Goal: Find specific page/section: Find specific page/section

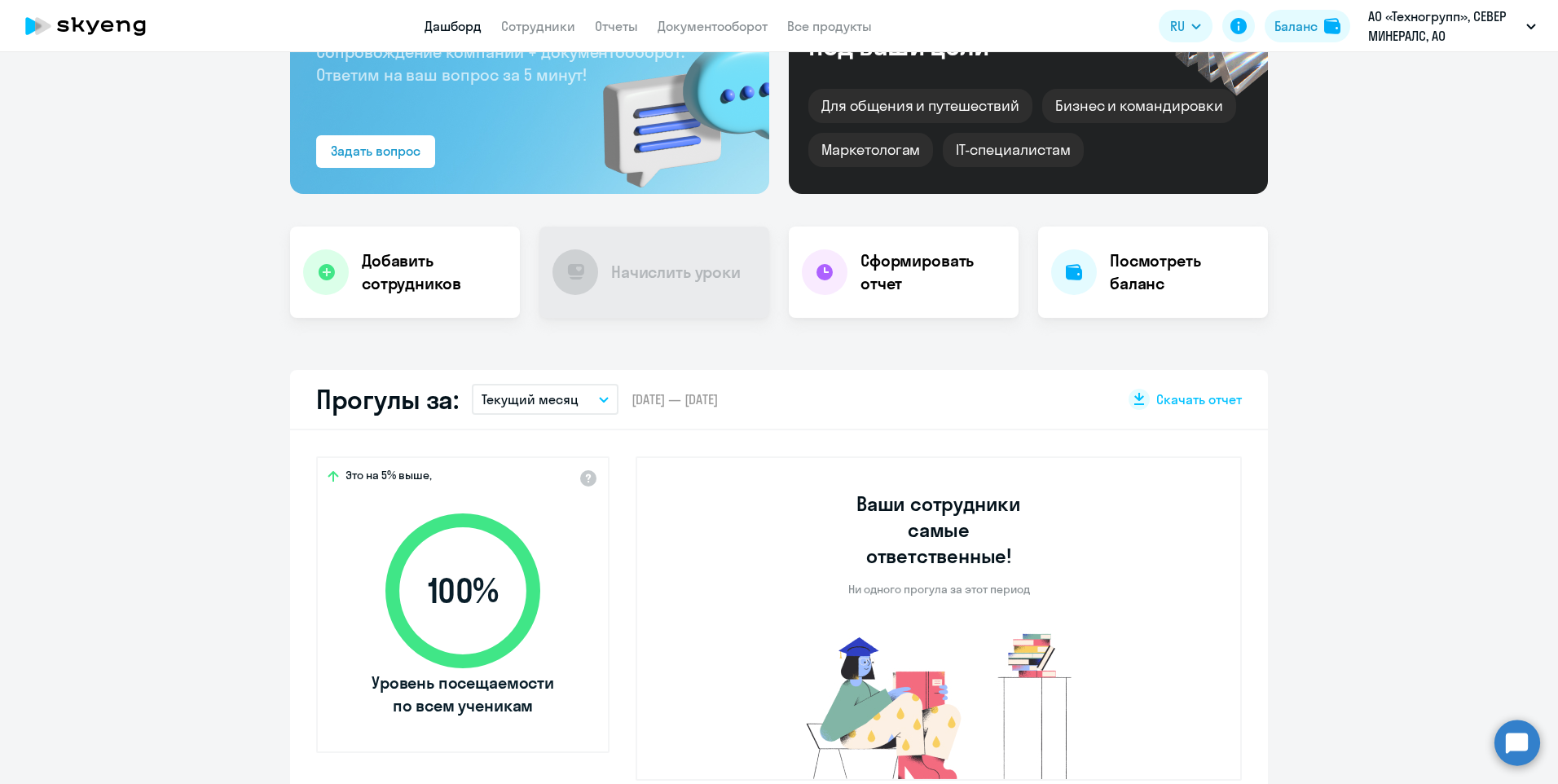
scroll to position [163, 0]
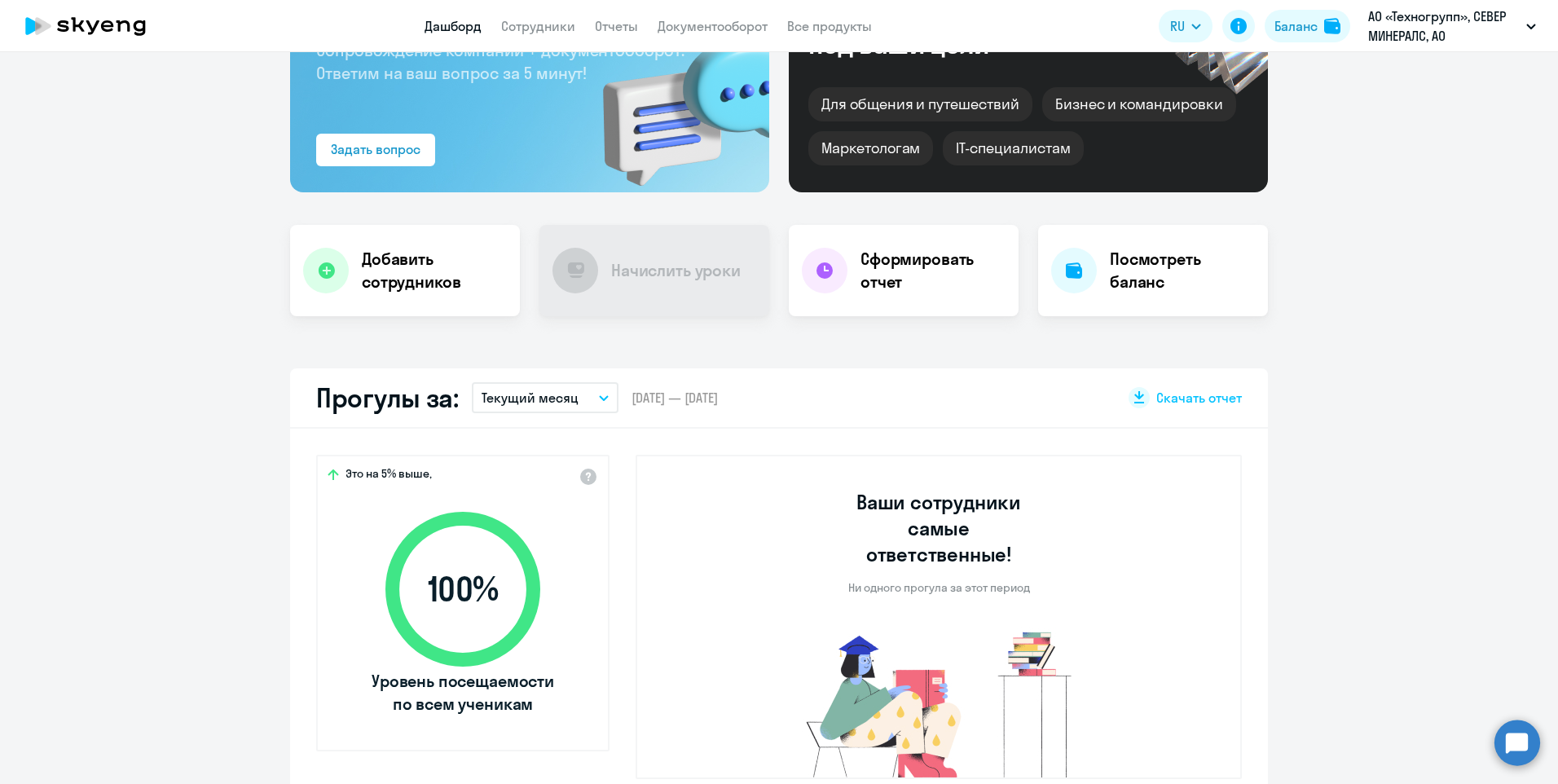
click at [597, 388] on button "Текущий месяц" at bounding box center [544, 398] width 146 height 31
select select "30"
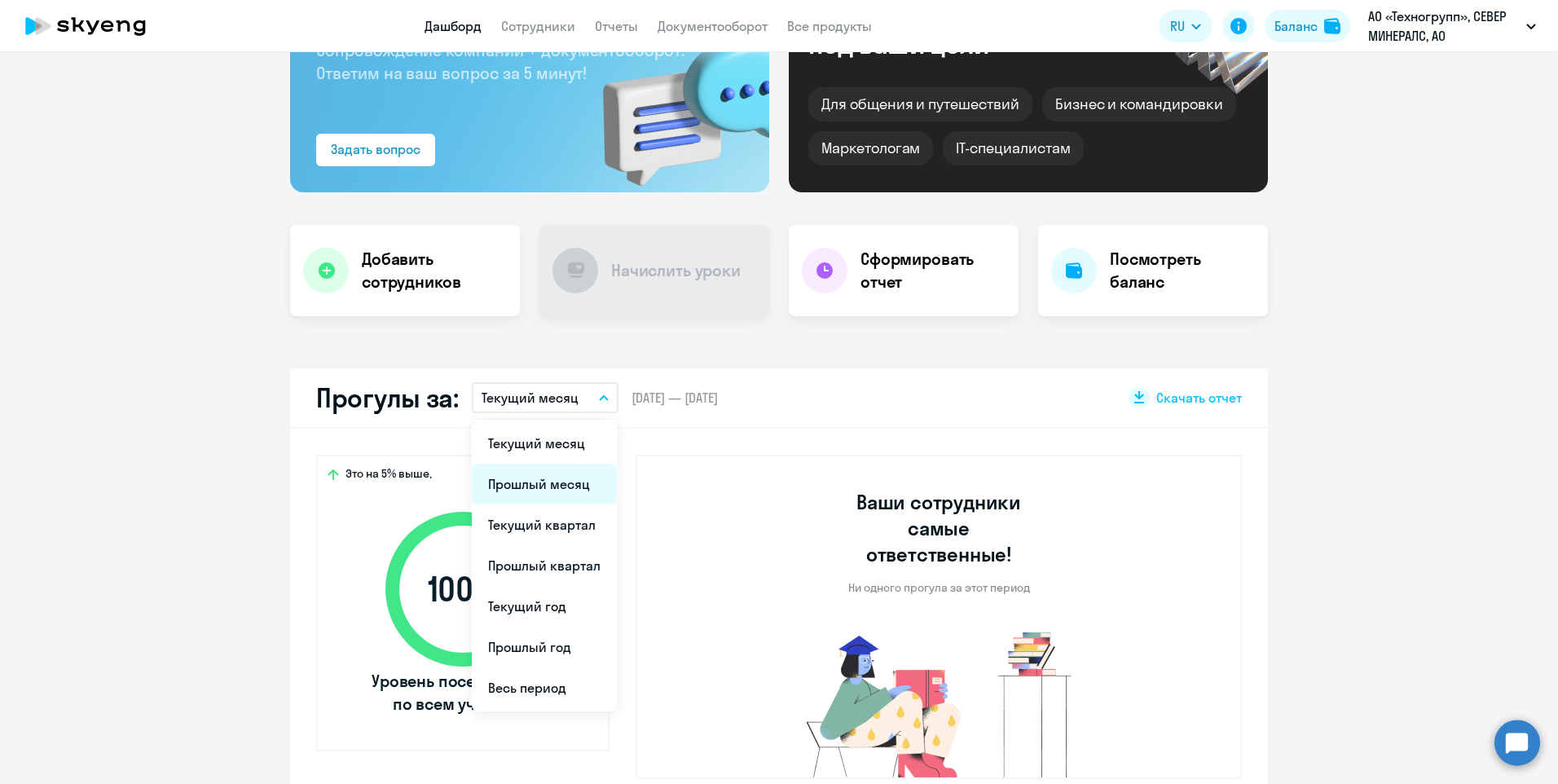
click at [545, 487] on li "Прошлый месяц" at bounding box center [544, 484] width 145 height 41
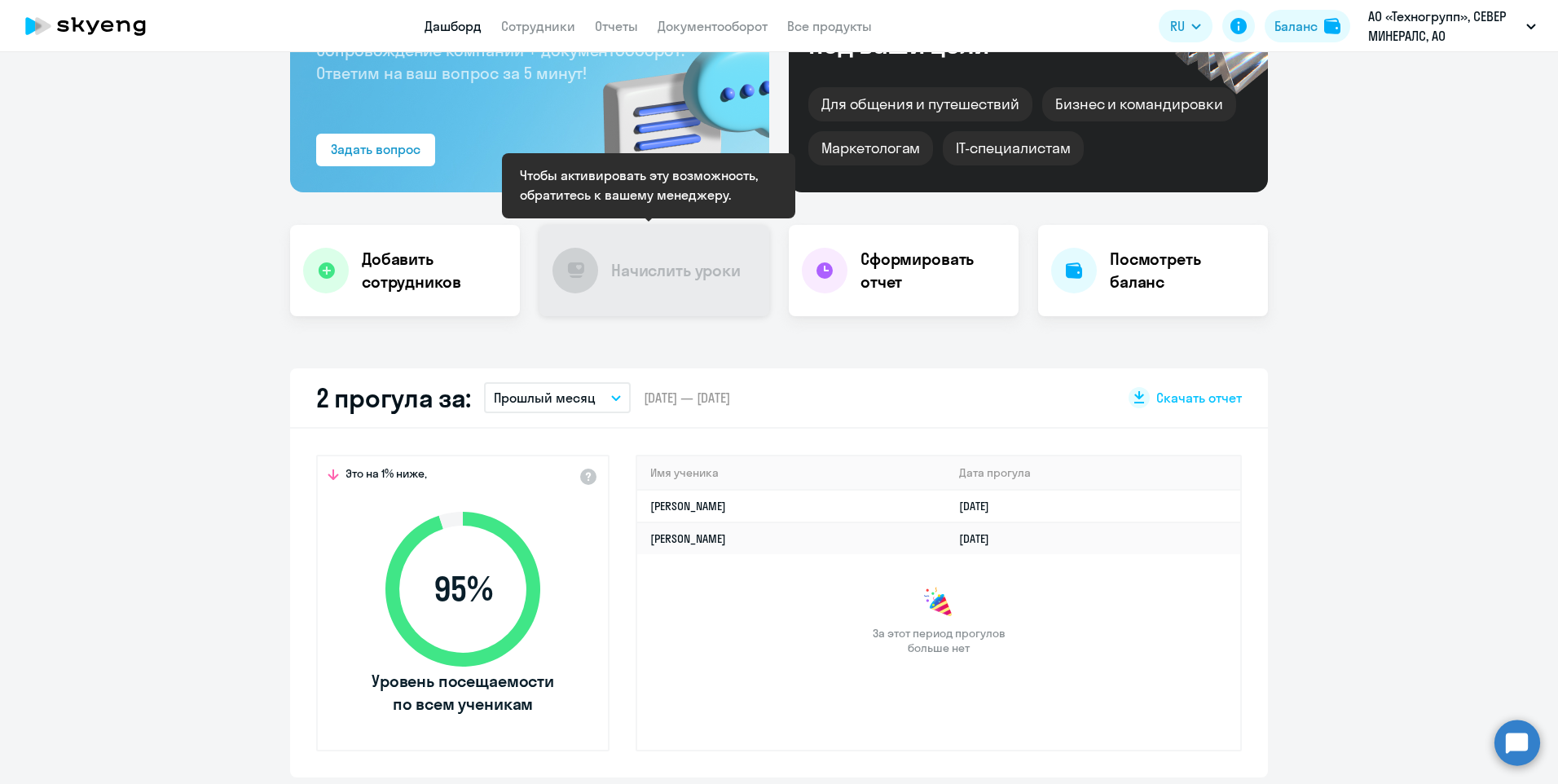
click at [595, 293] on div "Начислить уроки" at bounding box center [654, 270] width 230 height 91
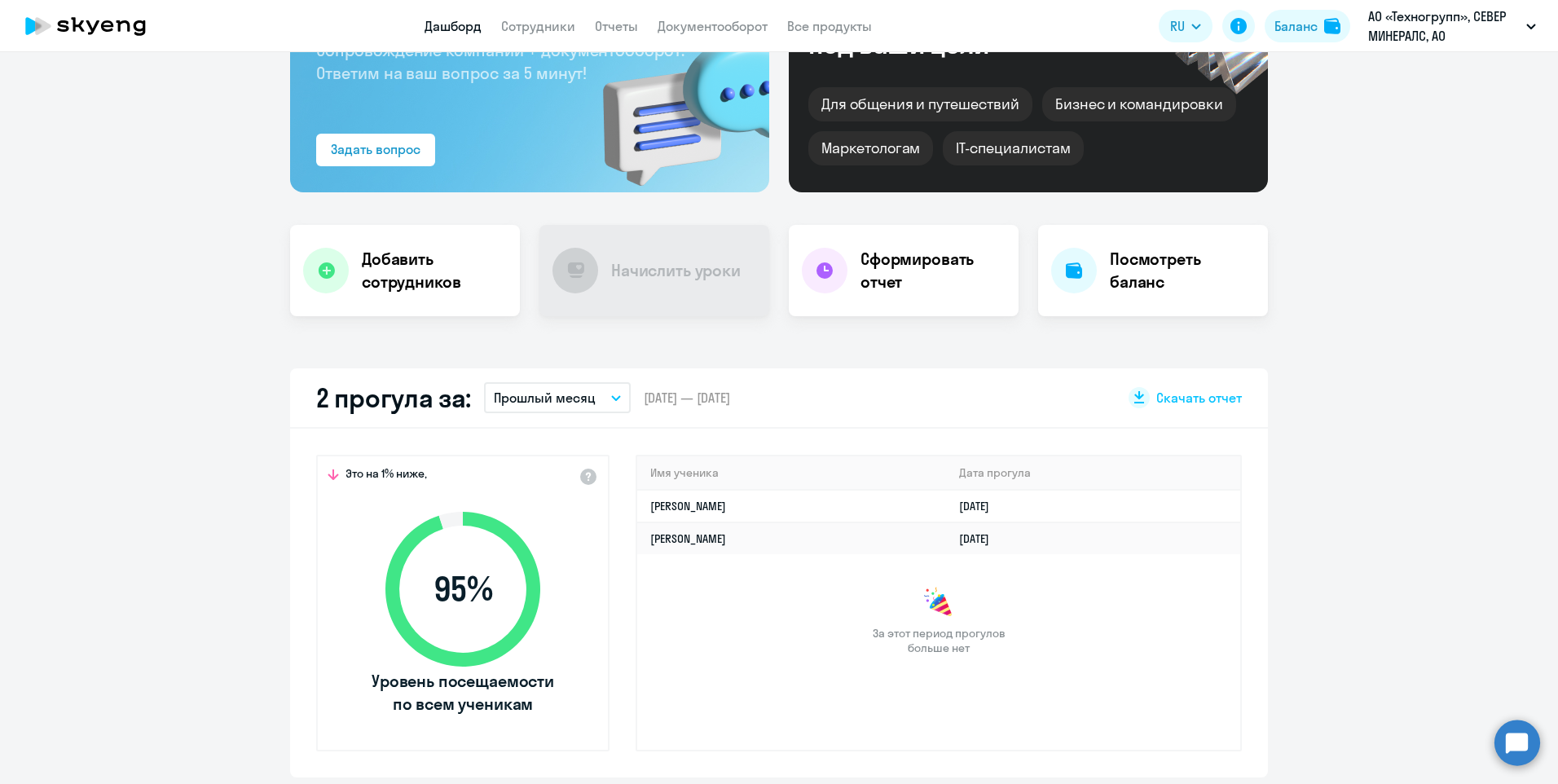
scroll to position [0, 0]
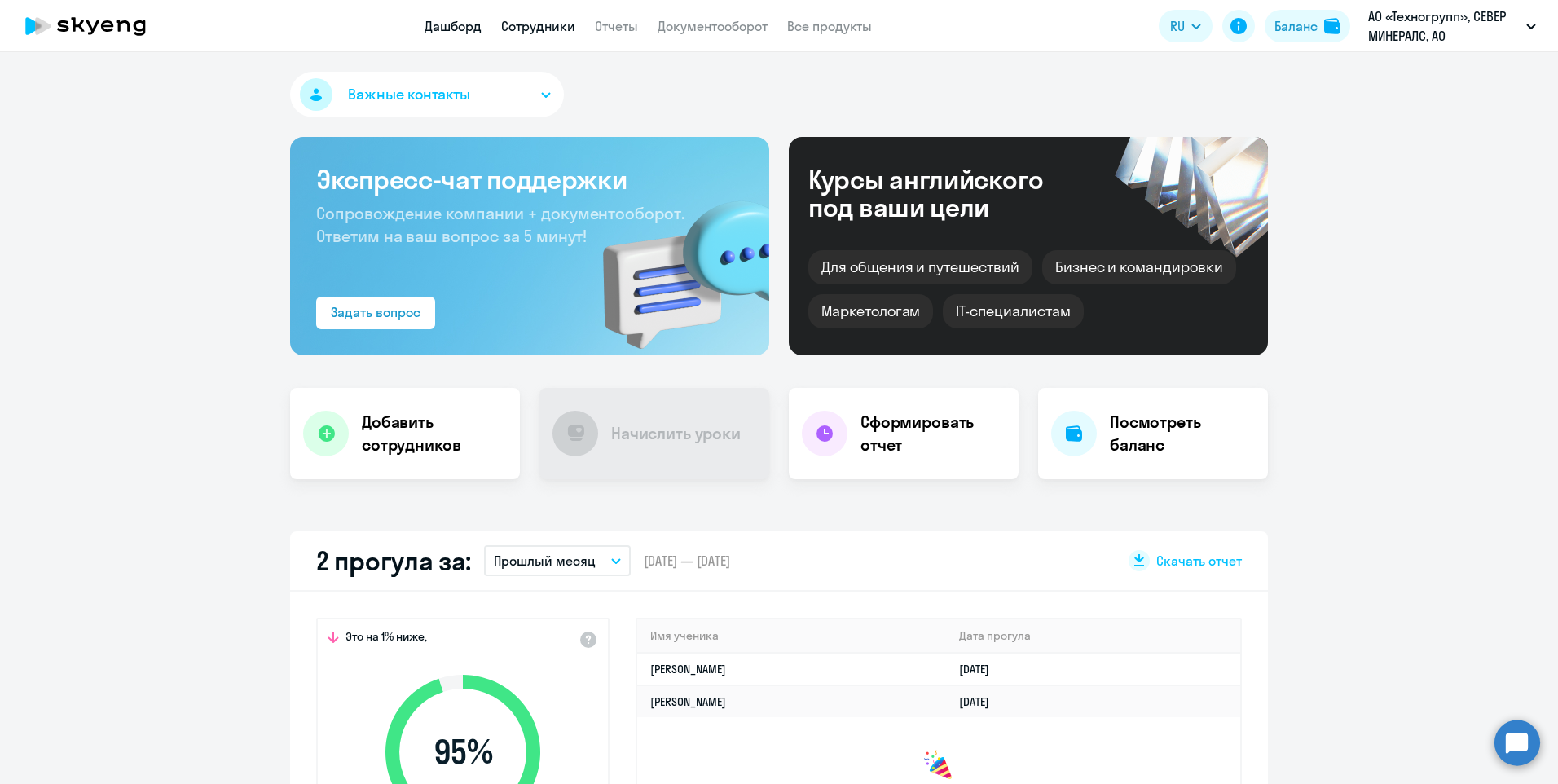
click at [538, 33] on link "Сотрудники" at bounding box center [538, 26] width 74 height 16
select select "30"
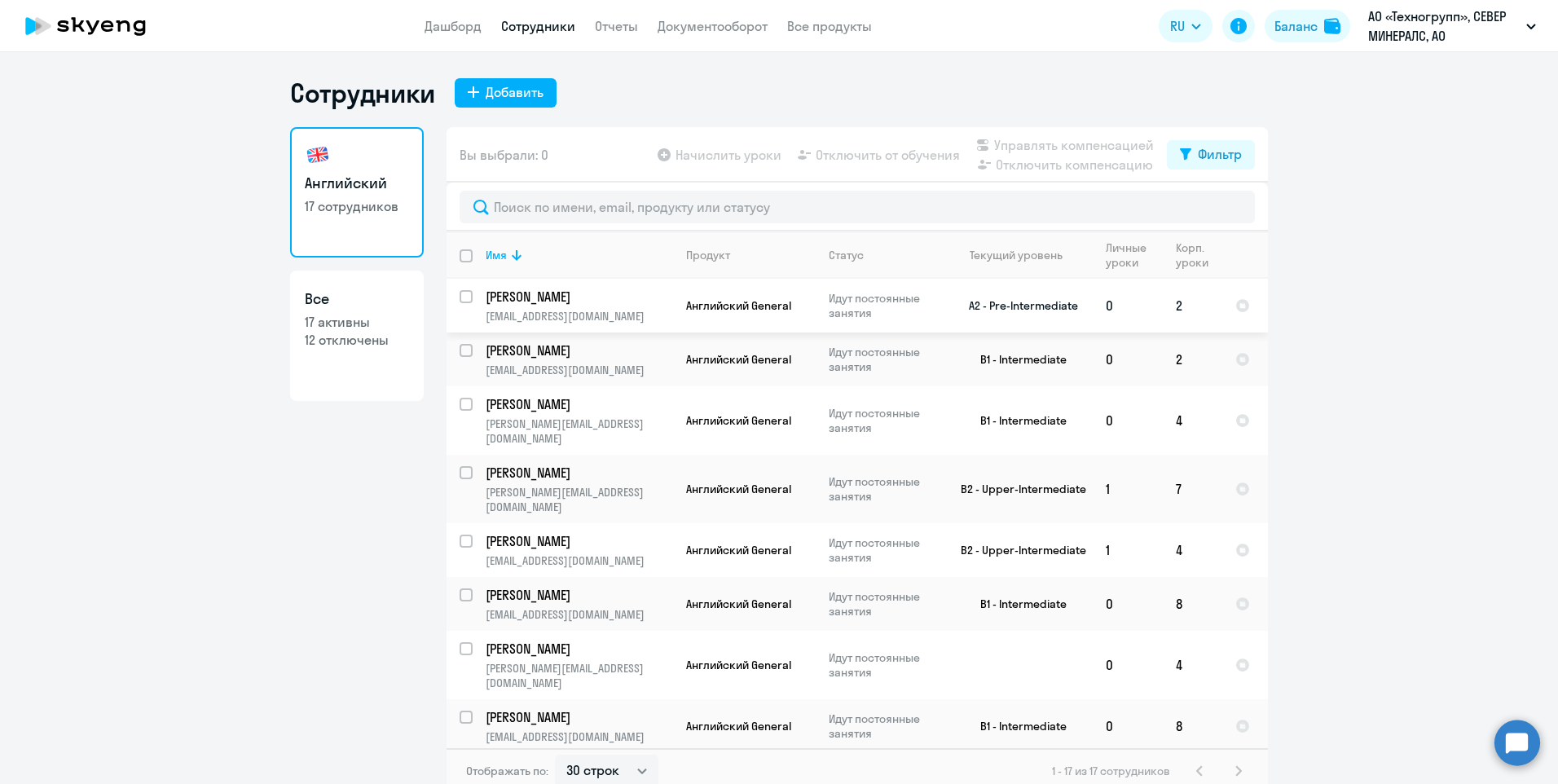
click at [461, 299] on input "select row 37791510" at bounding box center [476, 306] width 33 height 33
click at [461, 299] on input "deselect row 37791510" at bounding box center [476, 306] width 33 height 33
checkbox input "false"
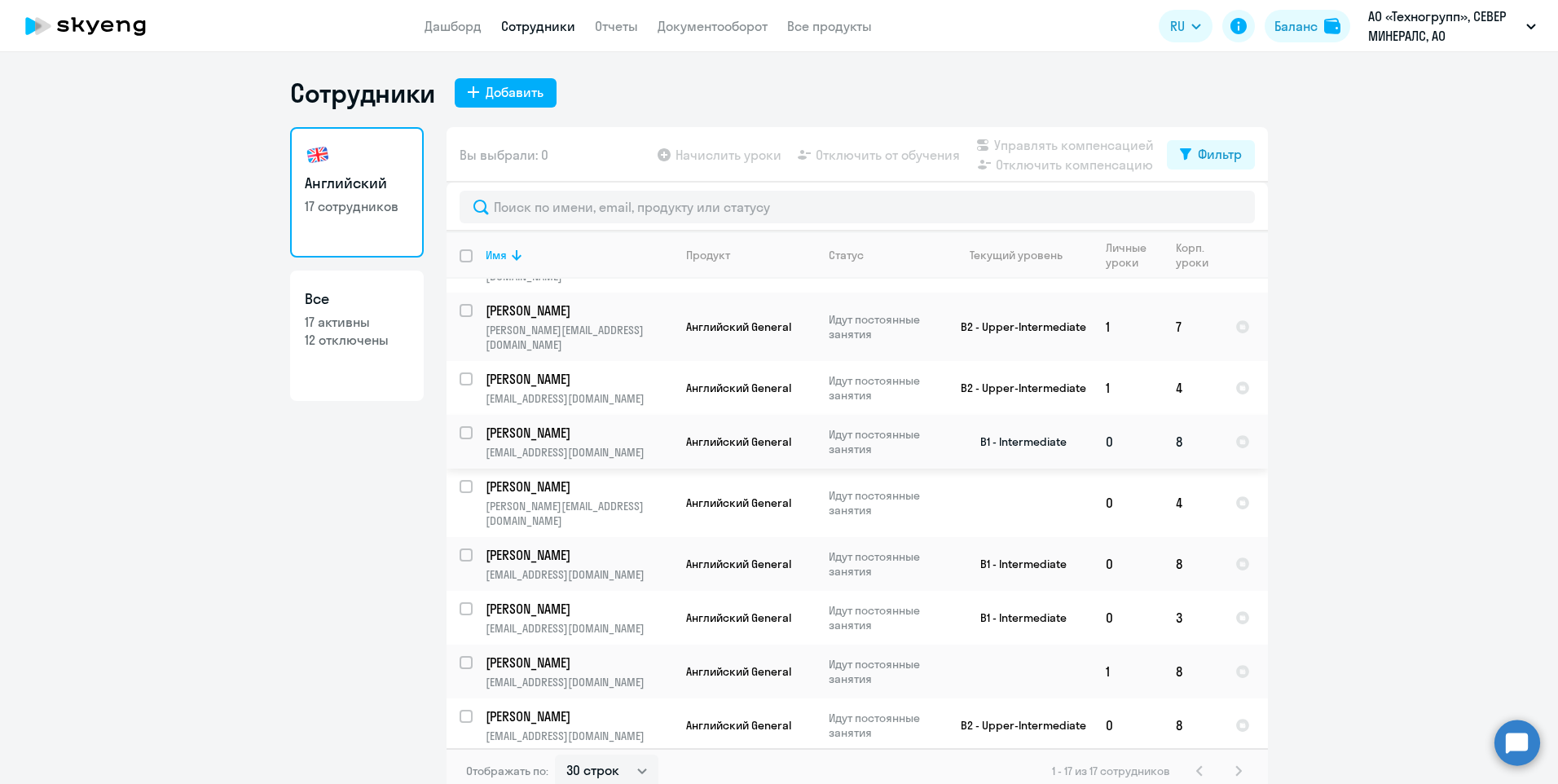
scroll to position [163, 0]
click at [467, 548] on input "select row 22319681" at bounding box center [476, 564] width 33 height 33
checkbox input "true"
click at [453, 22] on link "Дашборд" at bounding box center [454, 26] width 57 height 16
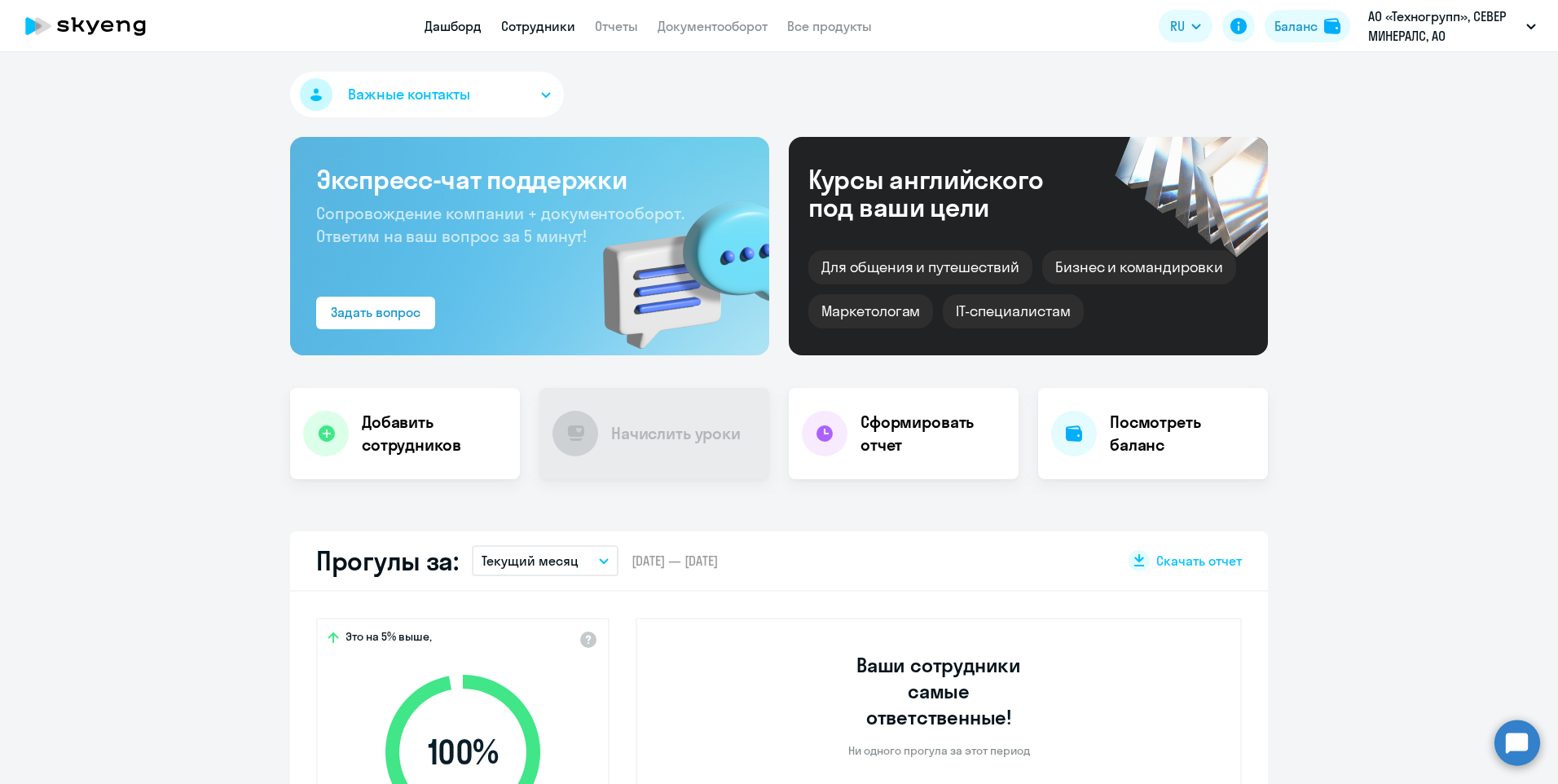
click at [541, 31] on link "Сотрудники" at bounding box center [538, 26] width 74 height 16
select select "30"
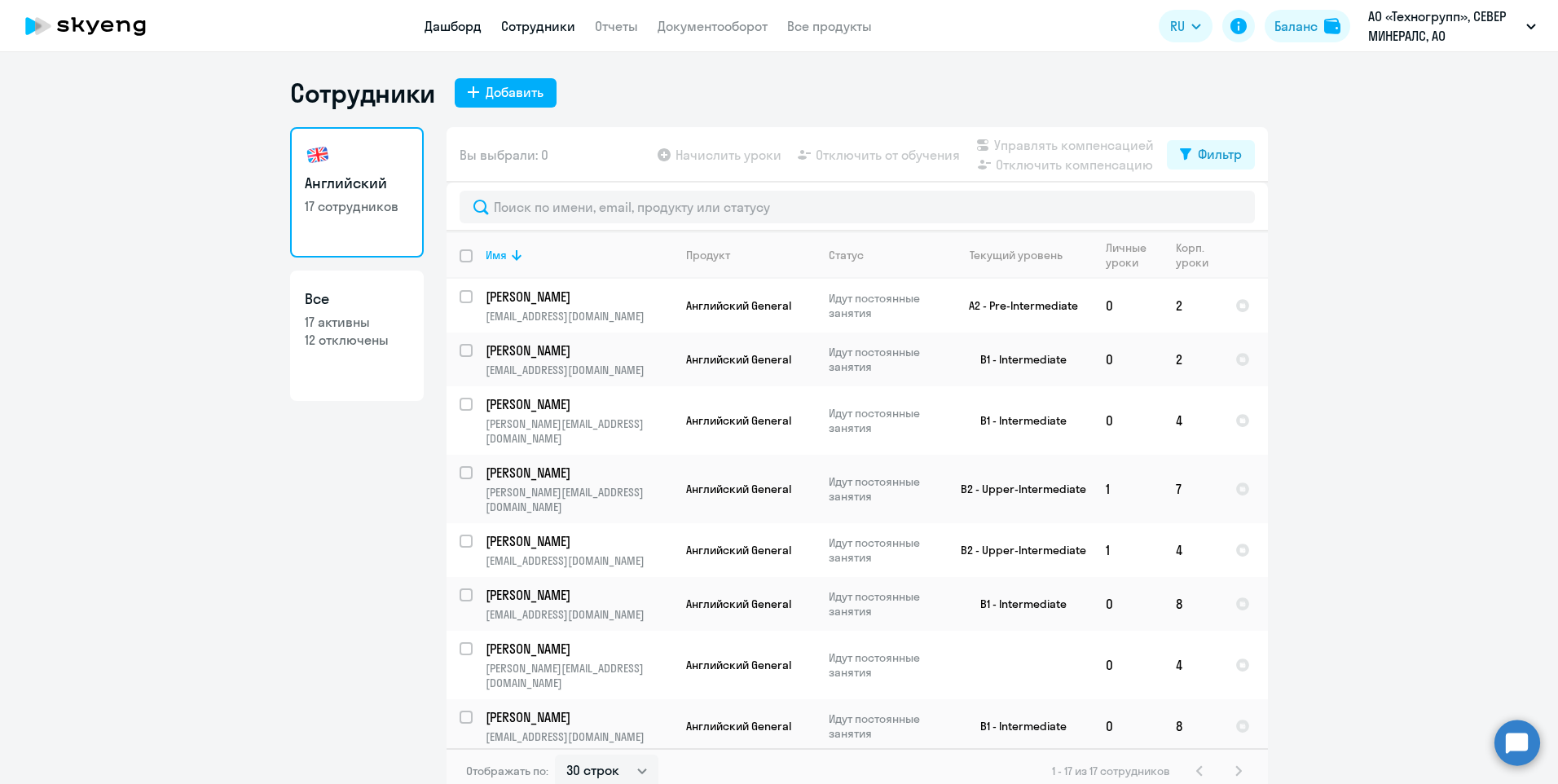
click at [454, 29] on link "Дашборд" at bounding box center [454, 26] width 57 height 16
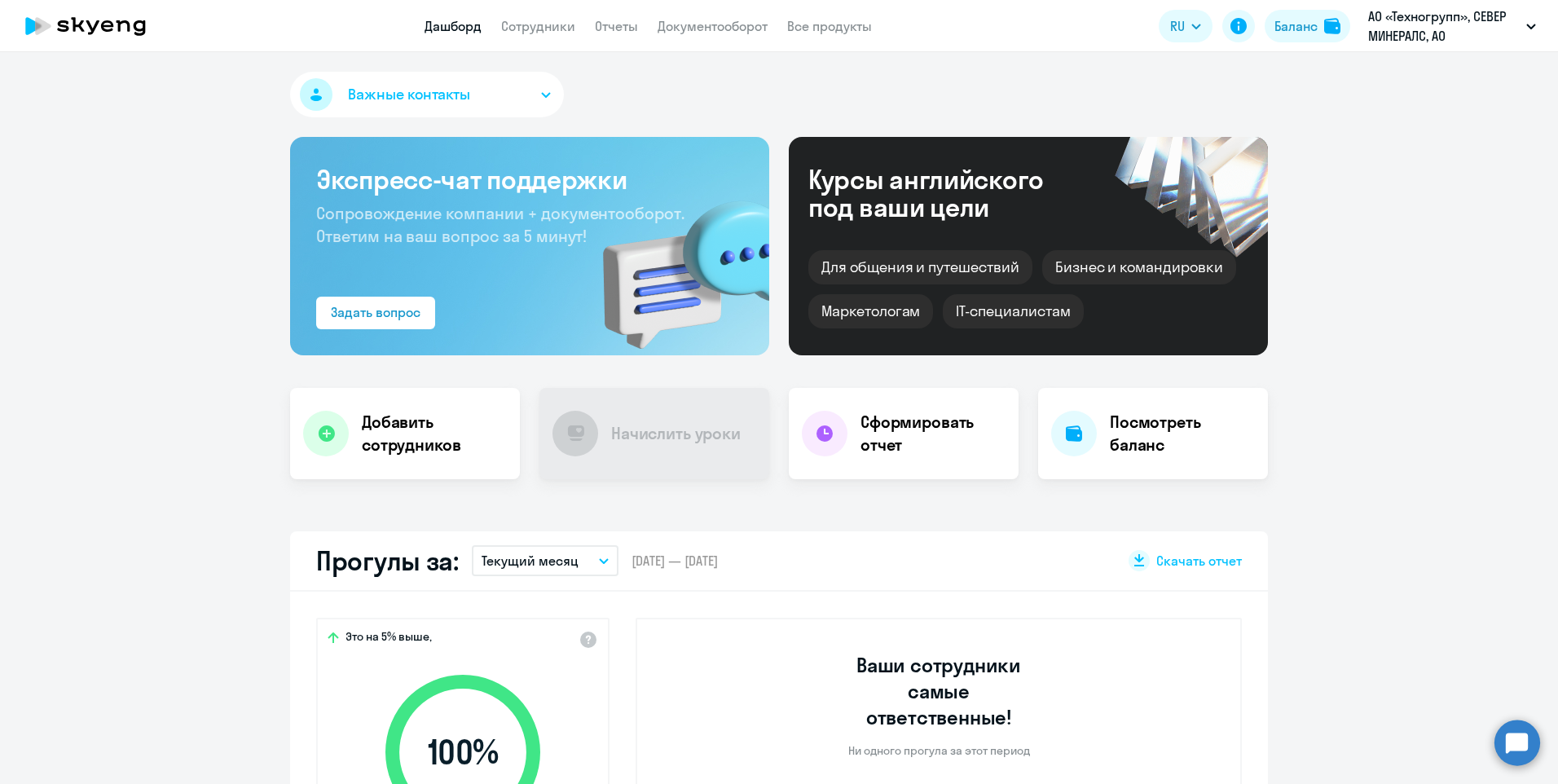
click at [577, 30] on nav "Дашборд Сотрудники Отчеты Документооборот Все продукты" at bounding box center [648, 27] width 447 height 21
click at [546, 23] on link "Сотрудники" at bounding box center [538, 26] width 74 height 16
select select "30"
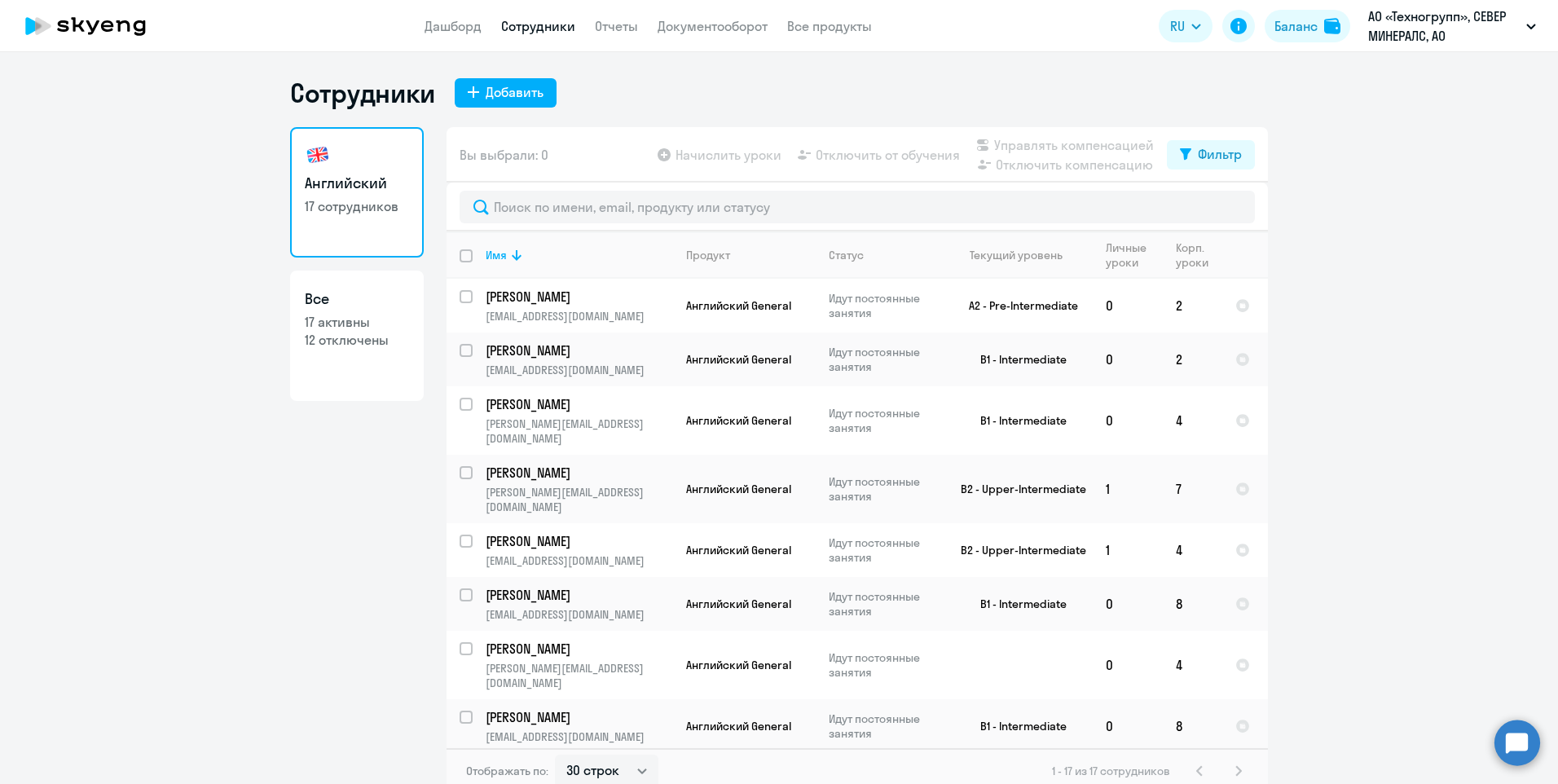
click at [349, 349] on link "Все 17 активны 12 отключены" at bounding box center [357, 336] width 133 height 131
select select "30"
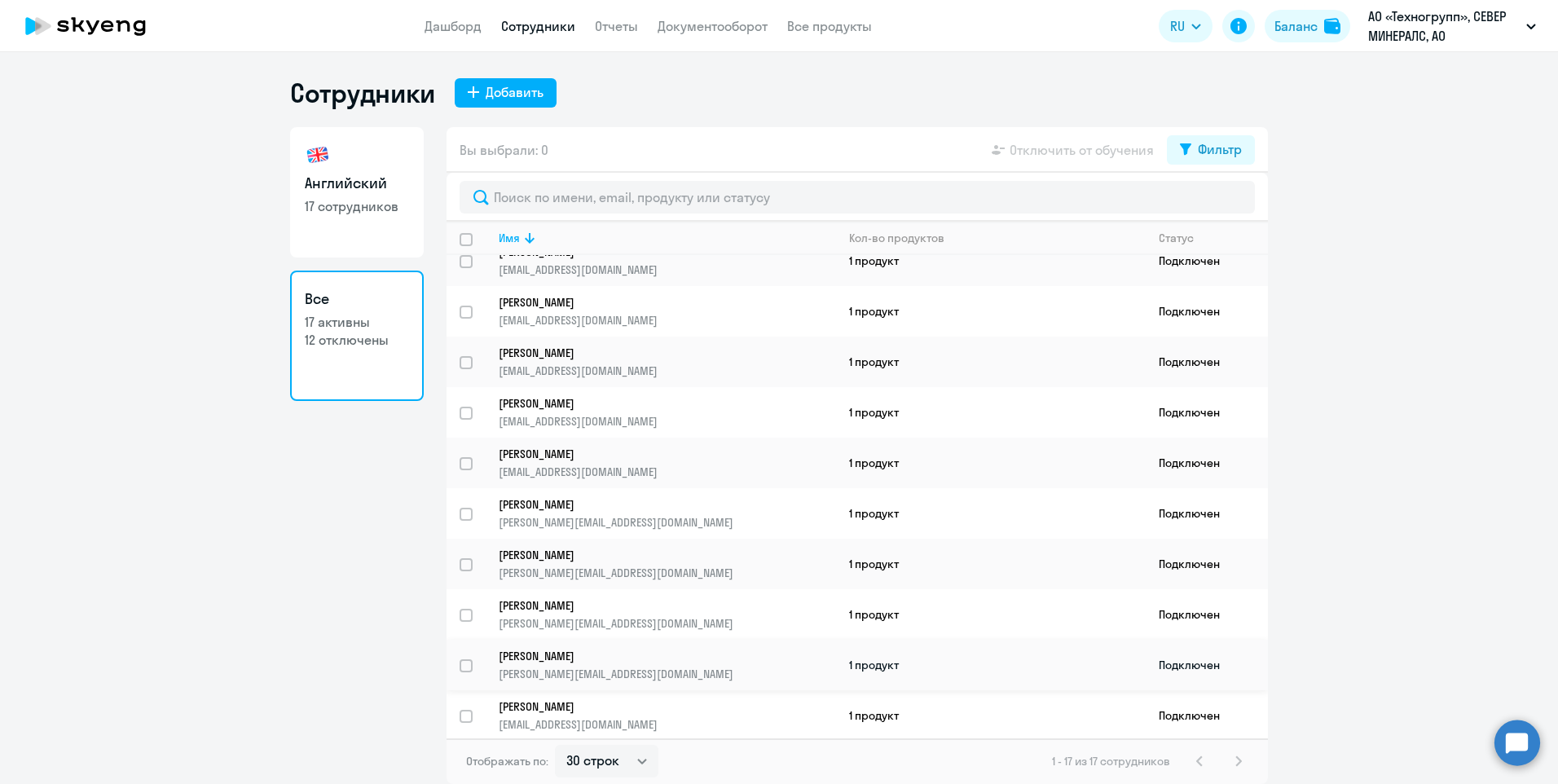
scroll to position [376, 0]
